Goal: Information Seeking & Learning: Learn about a topic

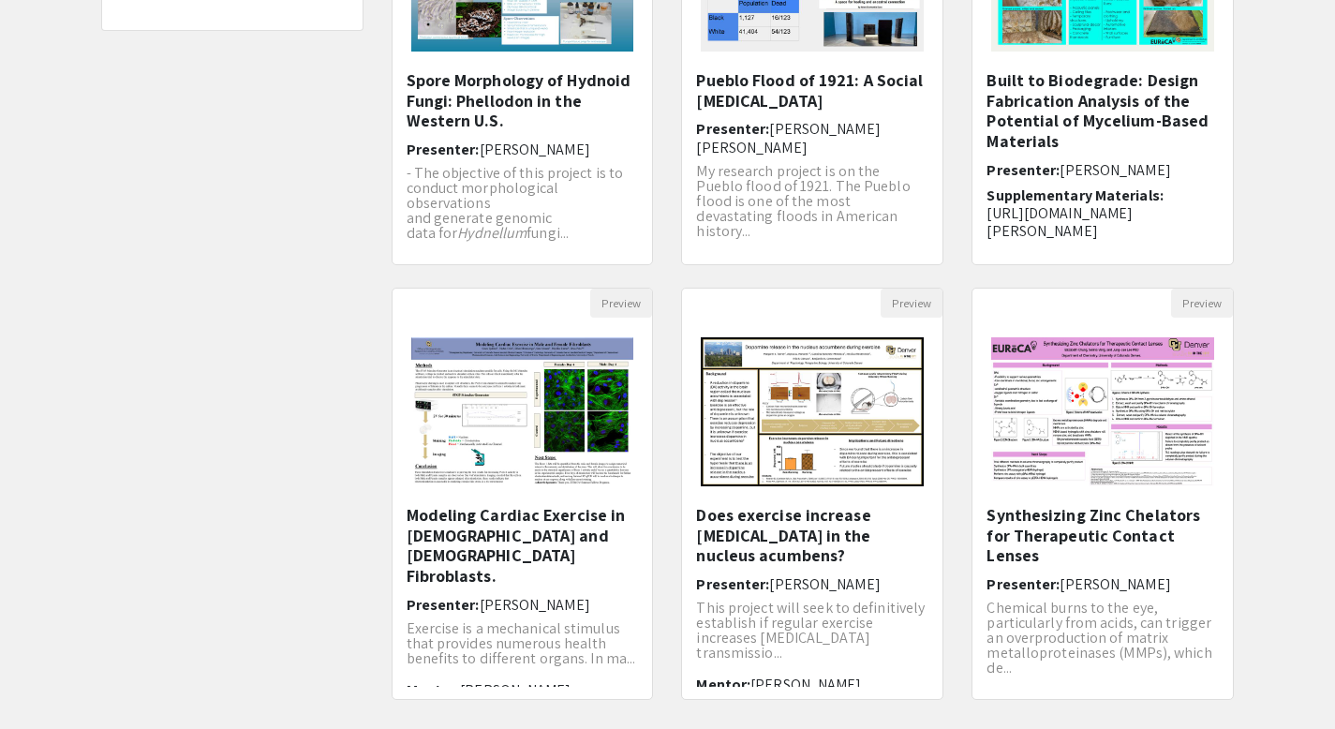
scroll to position [370, 0]
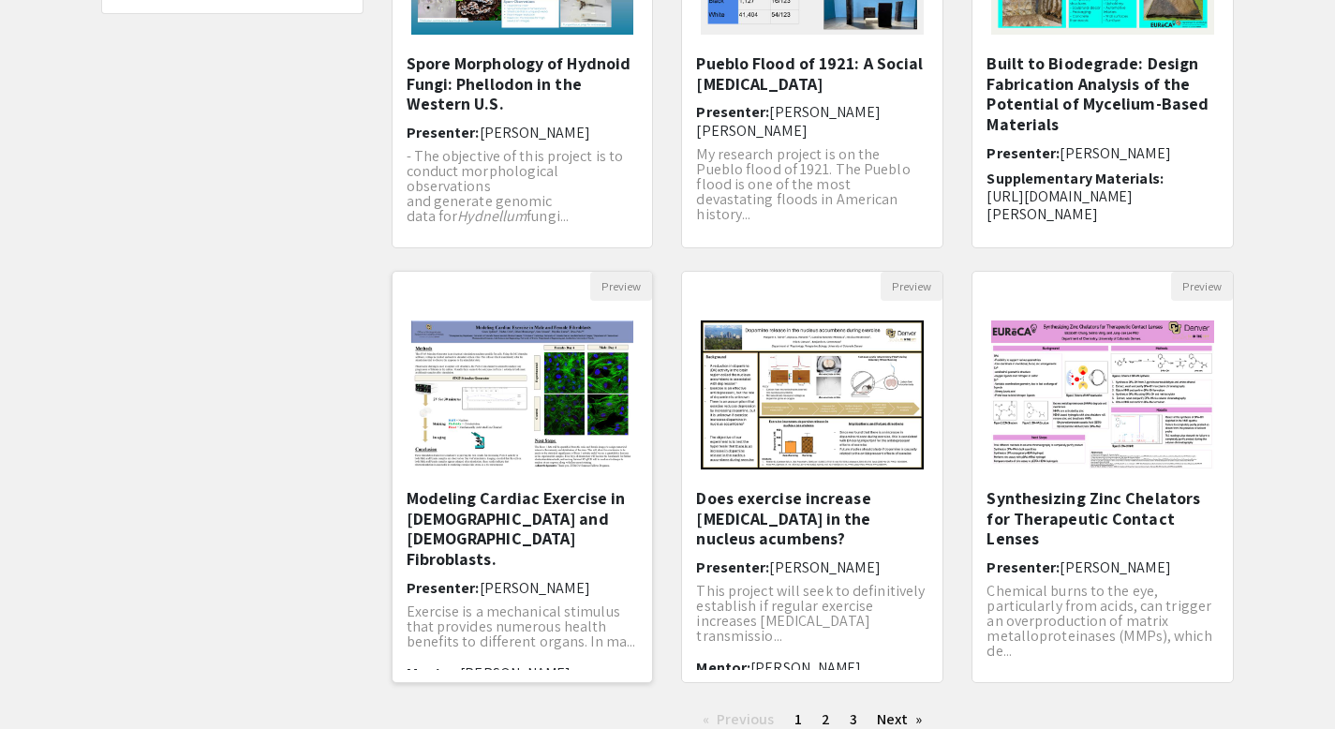
click at [486, 425] on img "Open Presentation <p>Modeling Cardiac Exercise in Male and Female Fibroblasts. …" at bounding box center [522, 395] width 260 height 186
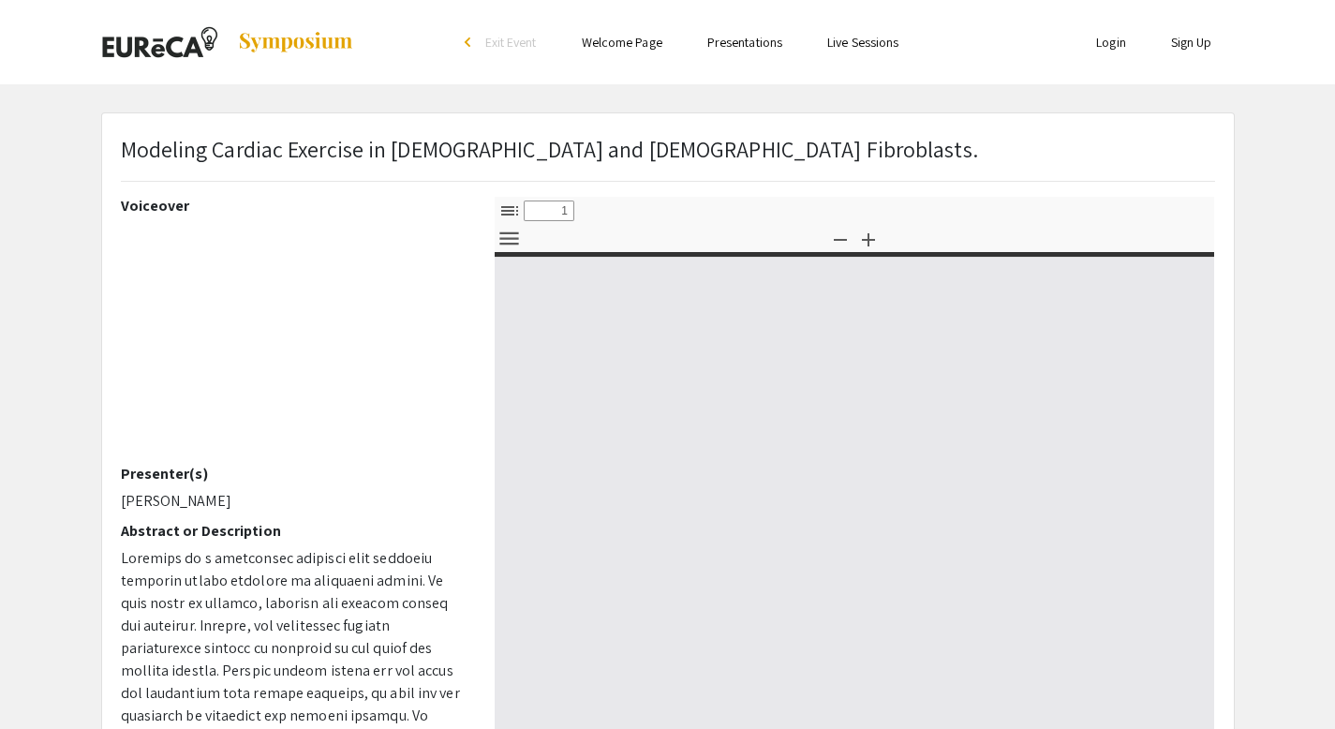
select select "custom"
type input "0"
select select "custom"
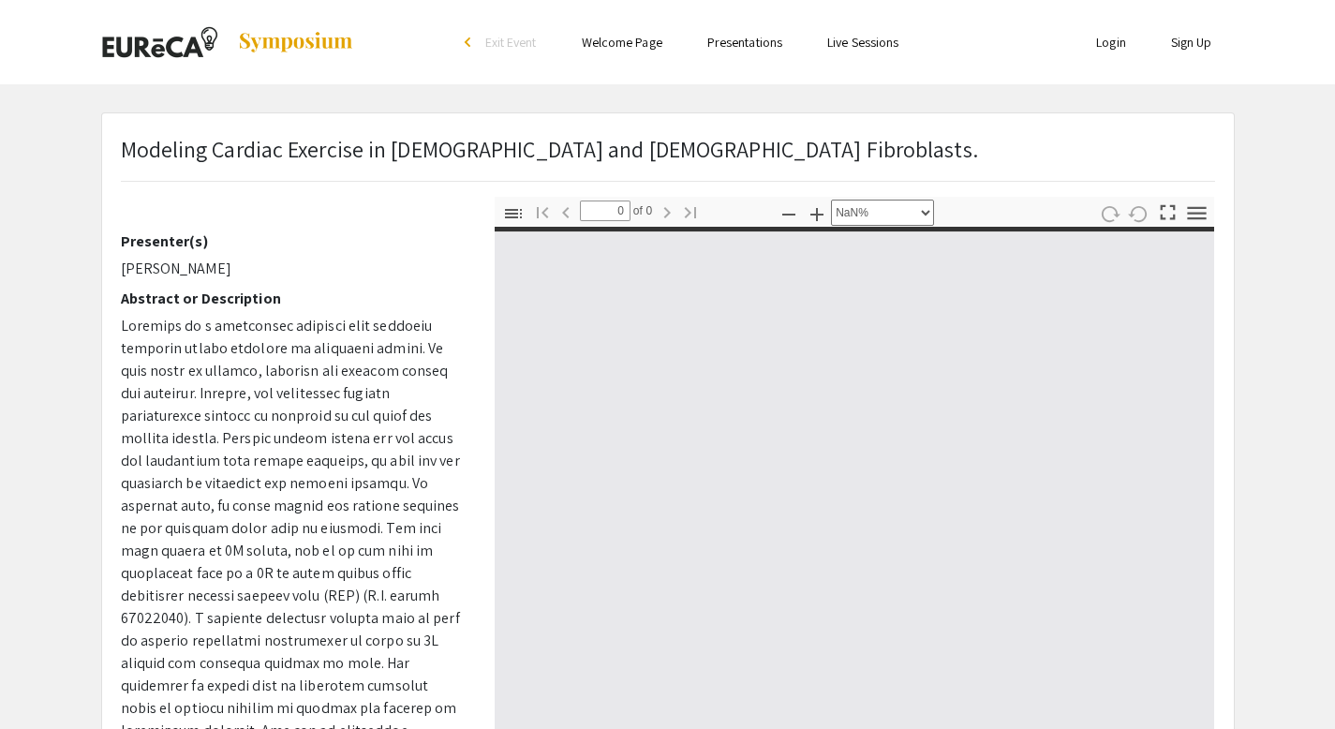
type input "1"
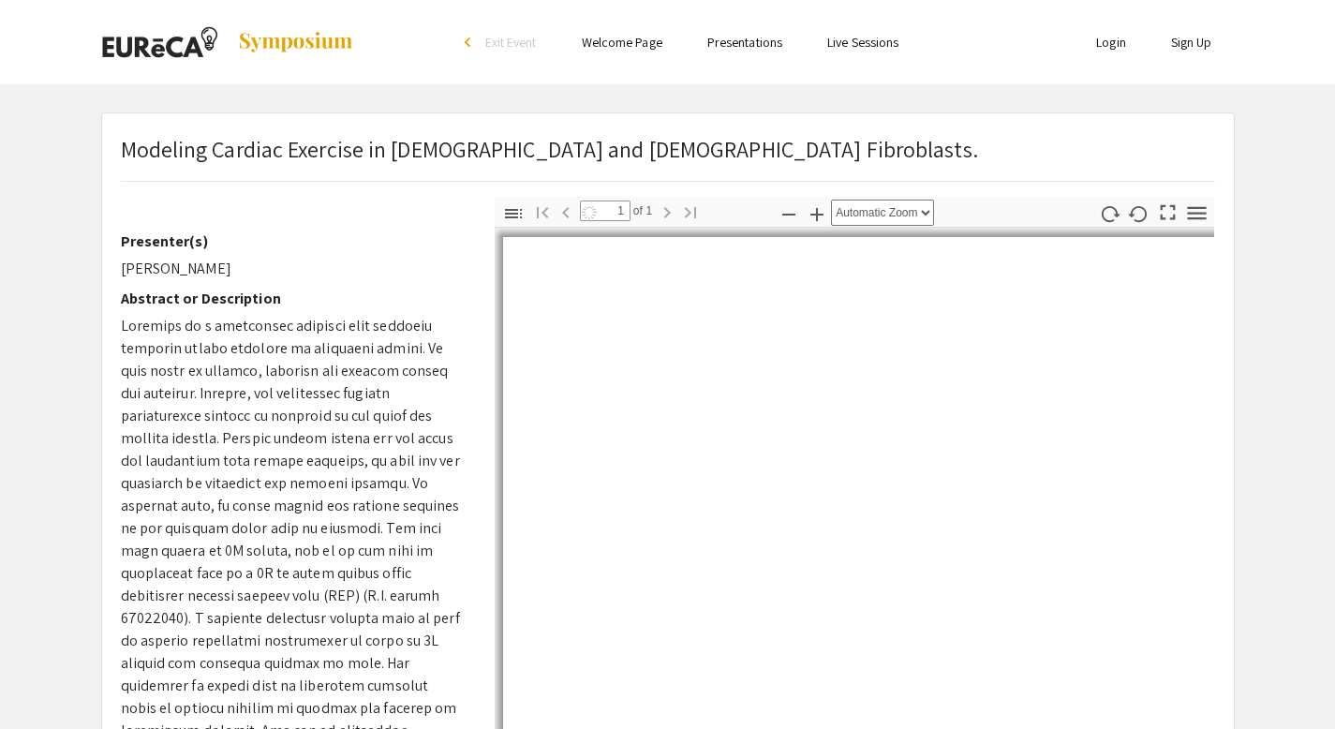
scroll to position [255, 0]
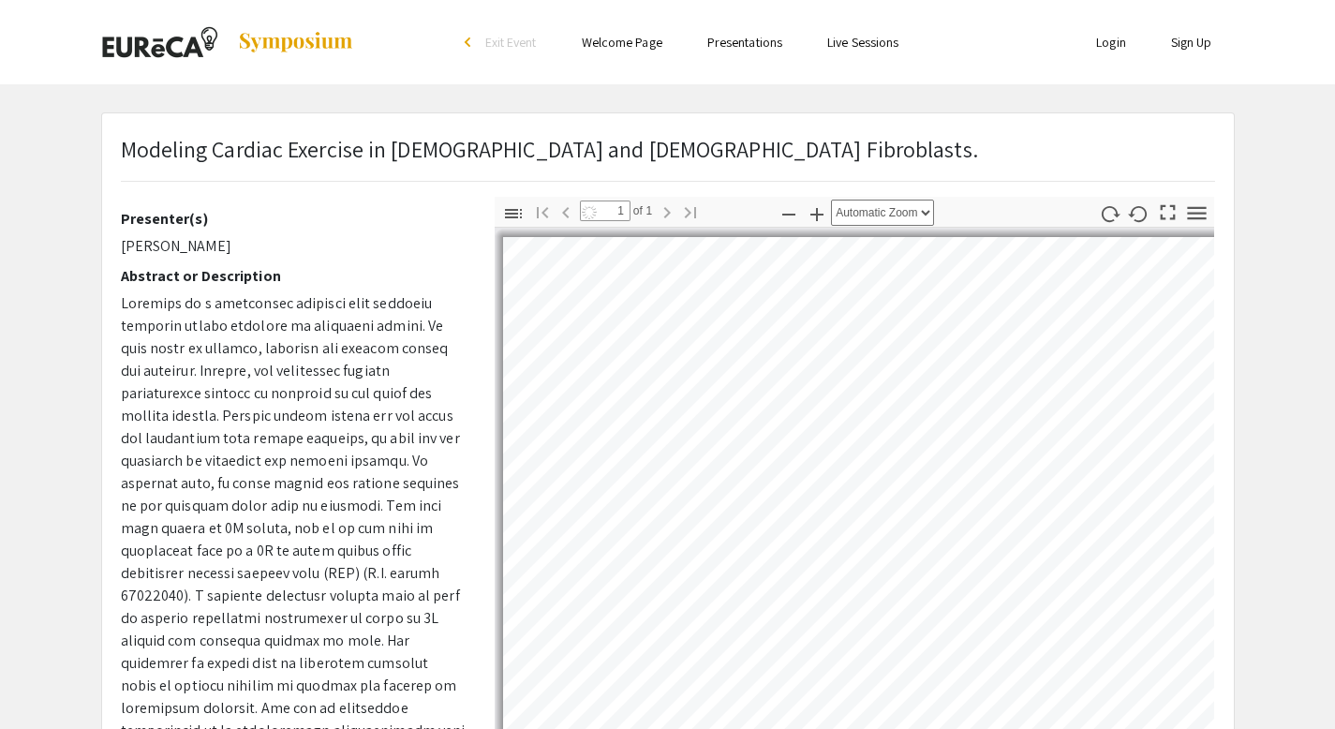
select select "auto"
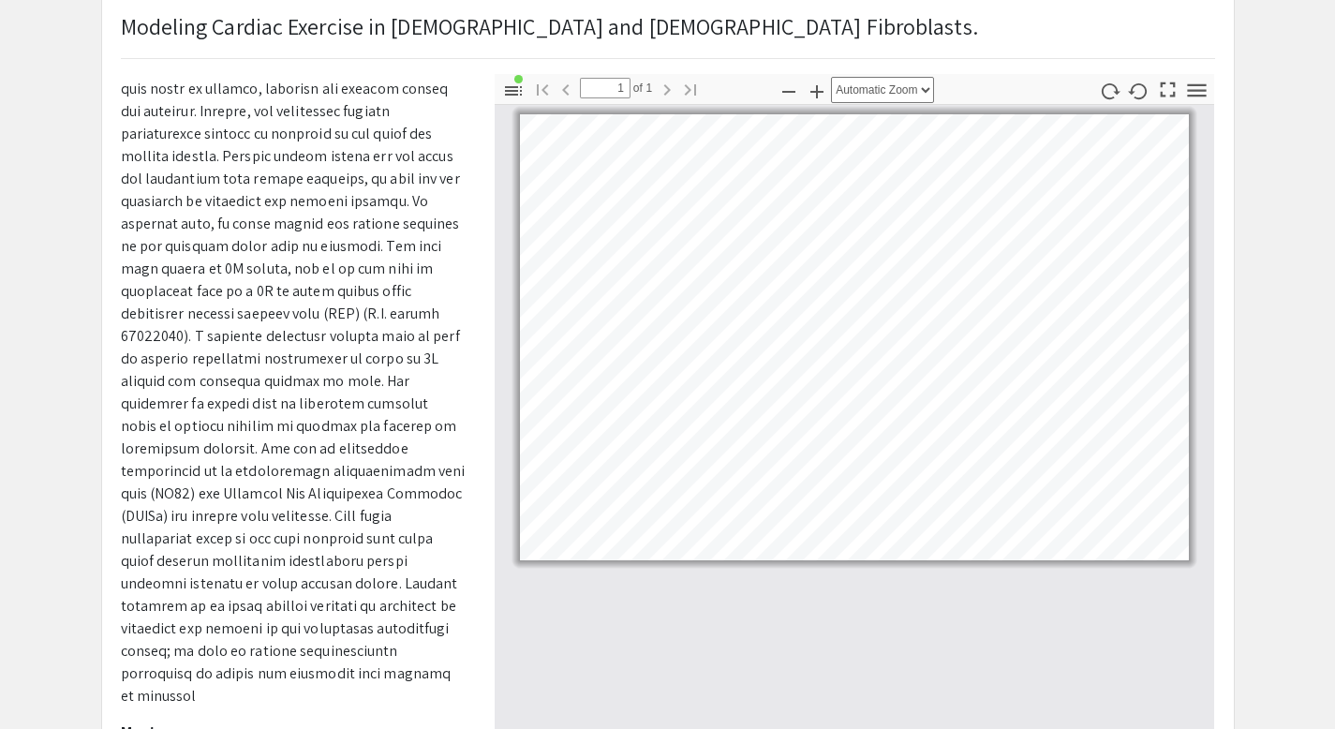
scroll to position [124, 0]
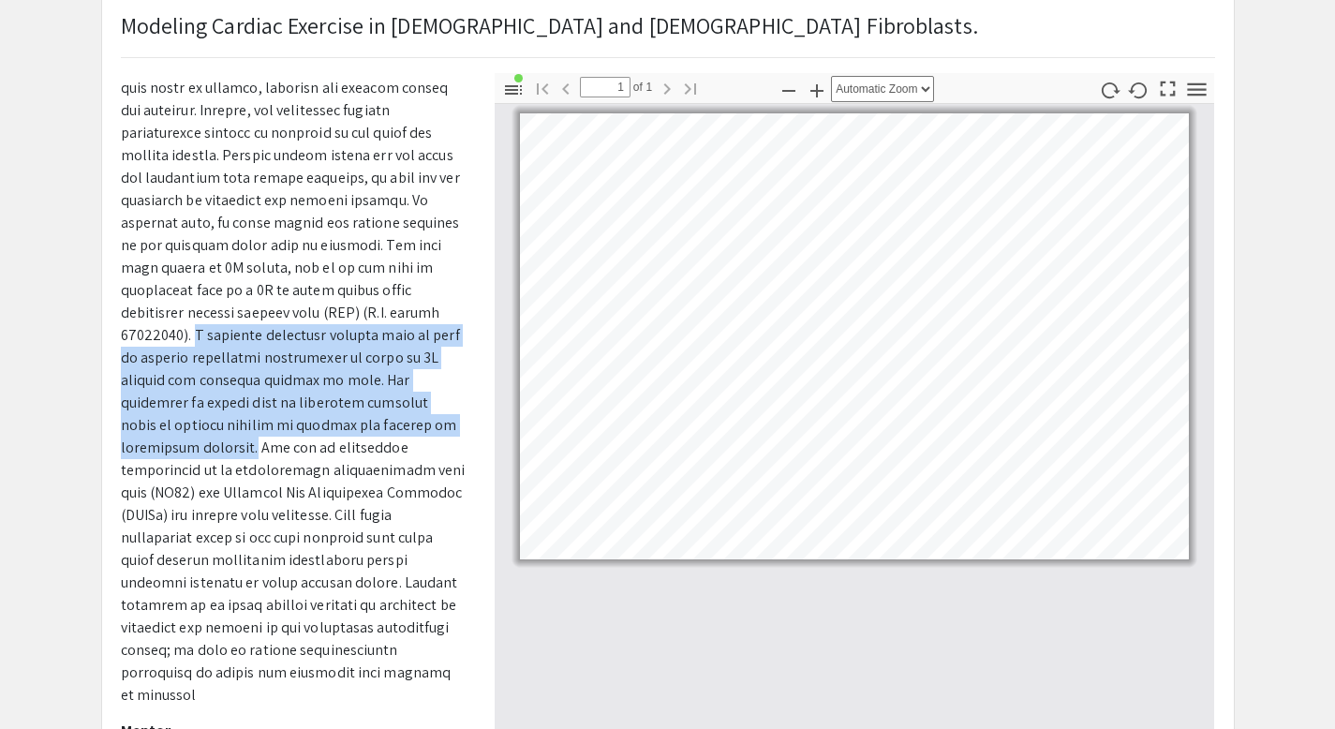
drag, startPoint x: 386, startPoint y: 307, endPoint x: 300, endPoint y: 422, distance: 143.9
click at [300, 422] on span at bounding box center [293, 369] width 345 height 672
copy span "A stimulus generator machine will be used to deliver electrical stimulation to …"
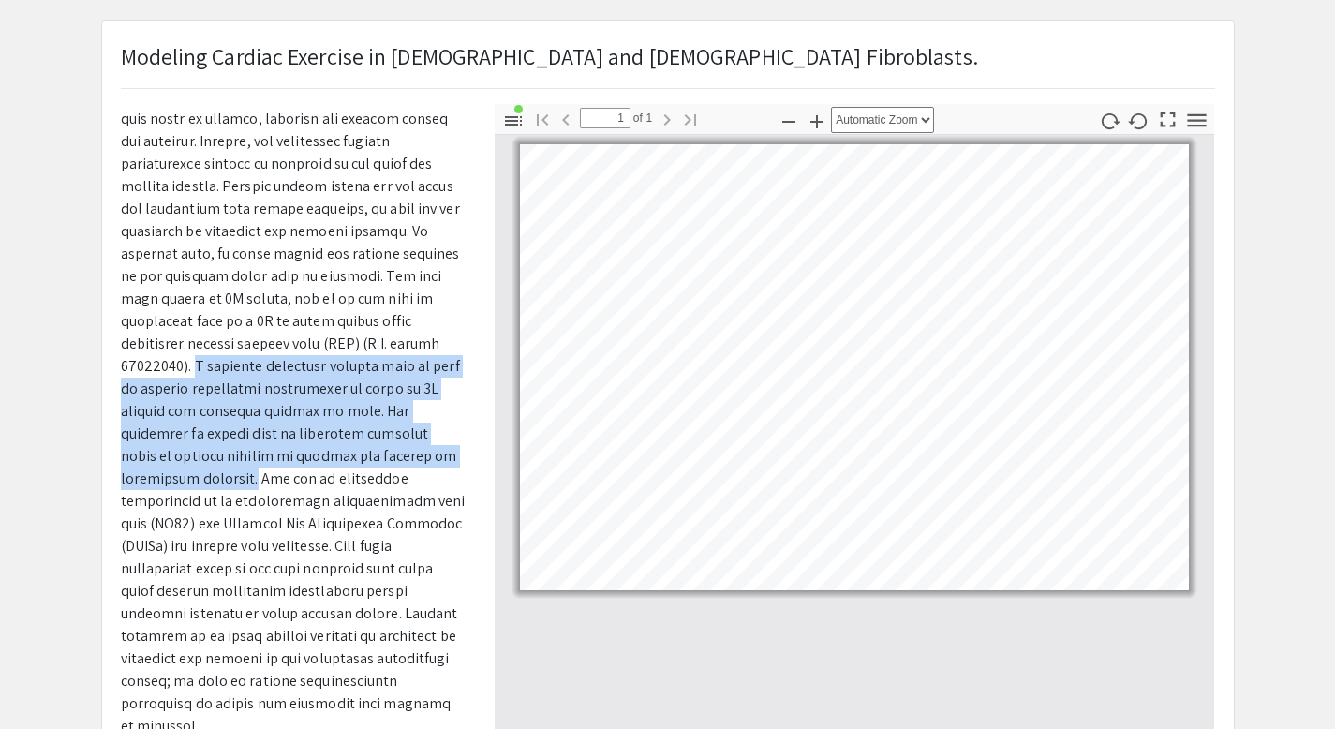
scroll to position [56, 0]
